Goal: Task Accomplishment & Management: Manage account settings

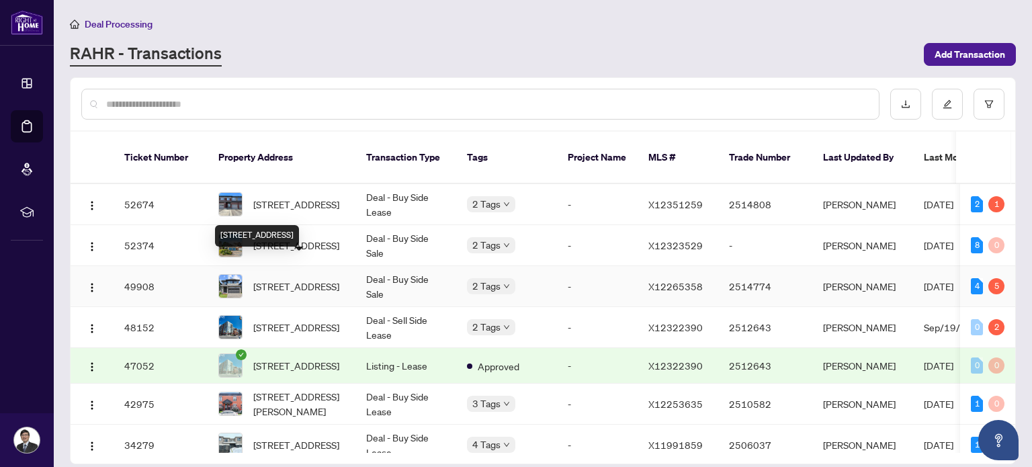
click at [308, 279] on span "[STREET_ADDRESS]" at bounding box center [296, 286] width 86 height 15
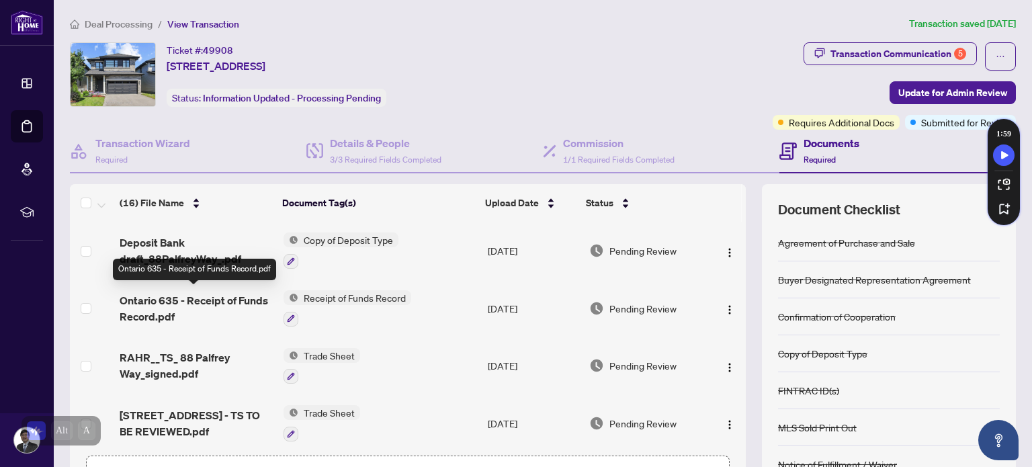
click at [234, 300] on span "Ontario 635 - Receipt of Funds Record.pdf" at bounding box center [196, 308] width 152 height 32
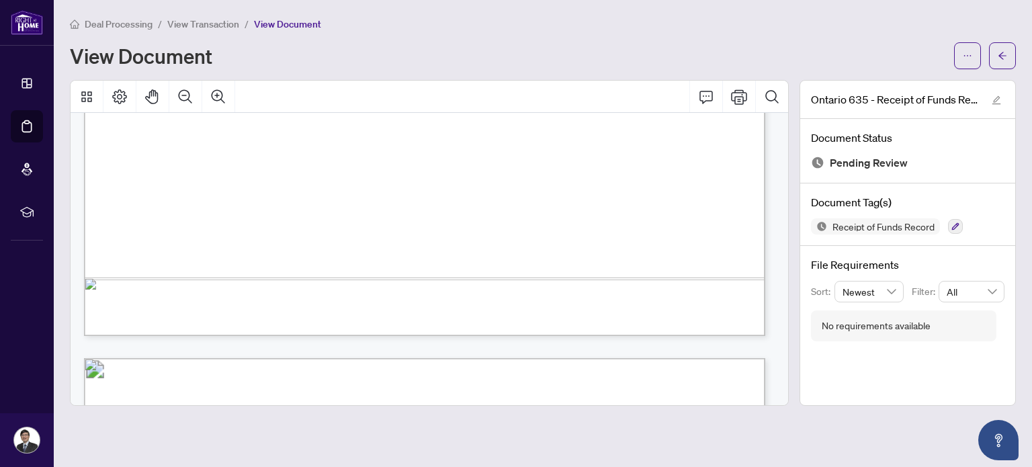
scroll to position [1008, 0]
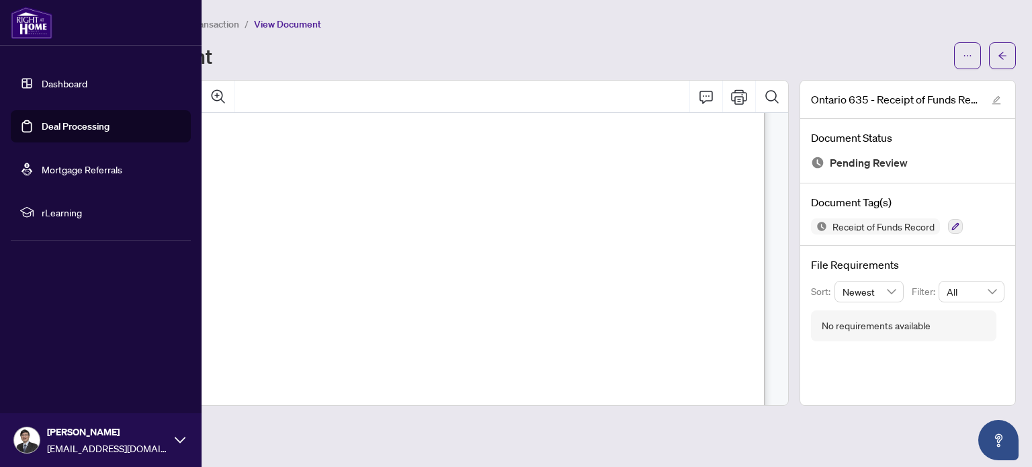
click at [86, 79] on link "Dashboard" at bounding box center [65, 83] width 46 height 12
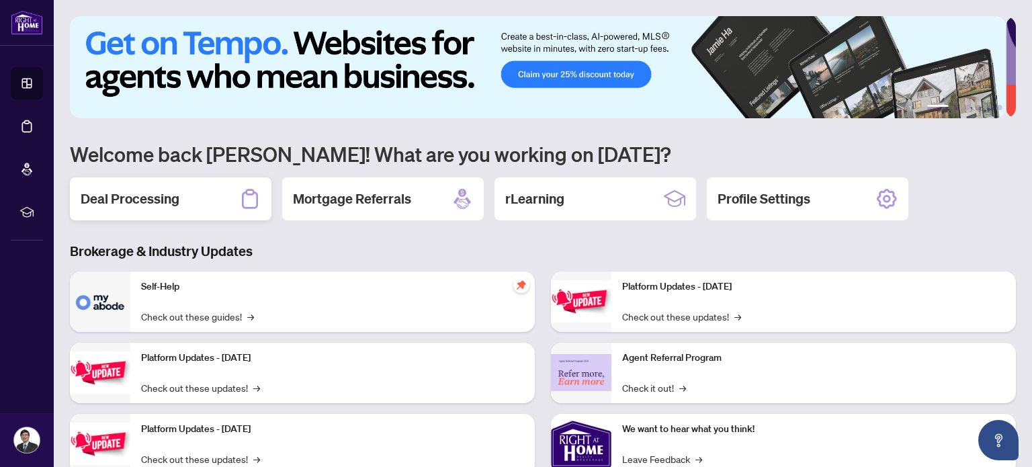
click at [152, 202] on h2 "Deal Processing" at bounding box center [130, 198] width 99 height 19
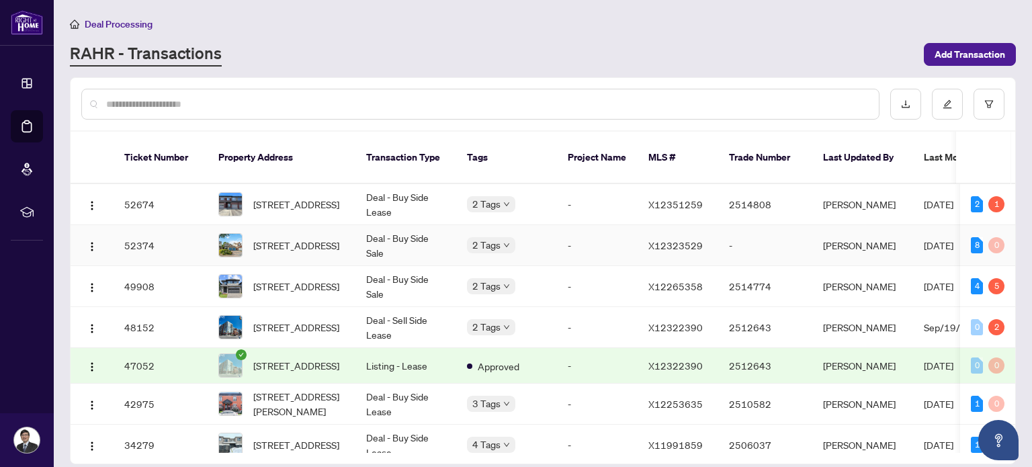
click at [273, 238] on span "[STREET_ADDRESS]" at bounding box center [296, 245] width 86 height 15
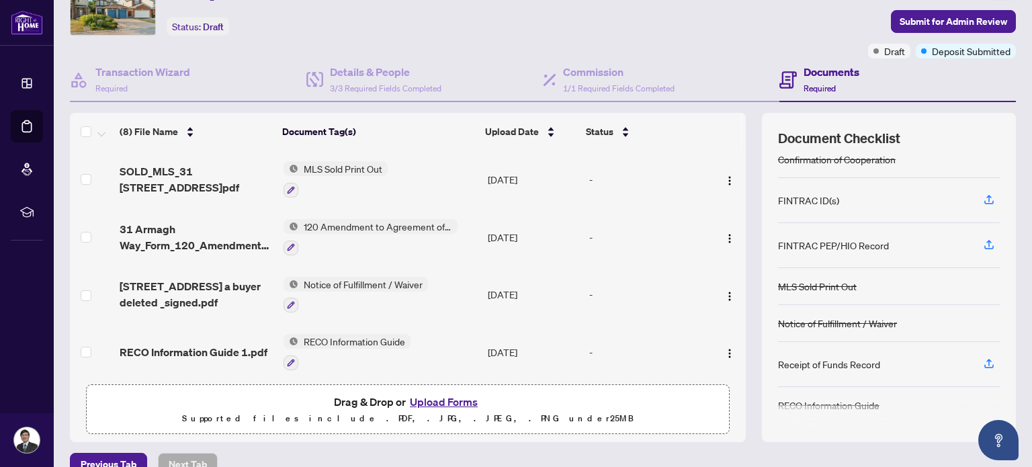
scroll to position [94, 0]
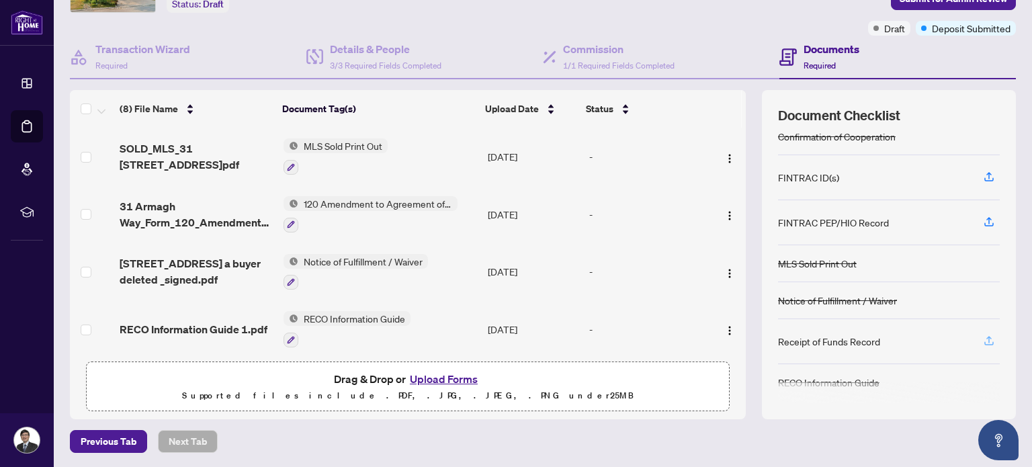
click at [983, 336] on icon "button" at bounding box center [989, 341] width 12 height 12
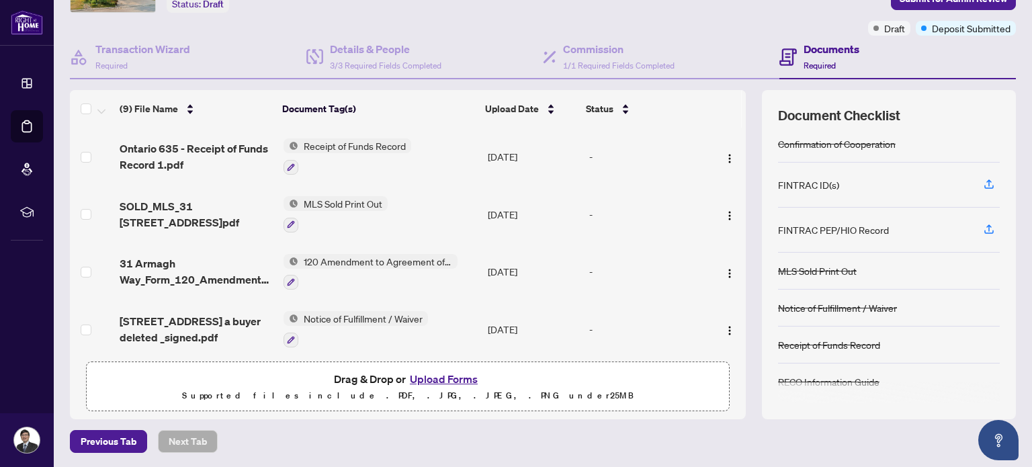
scroll to position [0, 0]
